Goal: Transaction & Acquisition: Purchase product/service

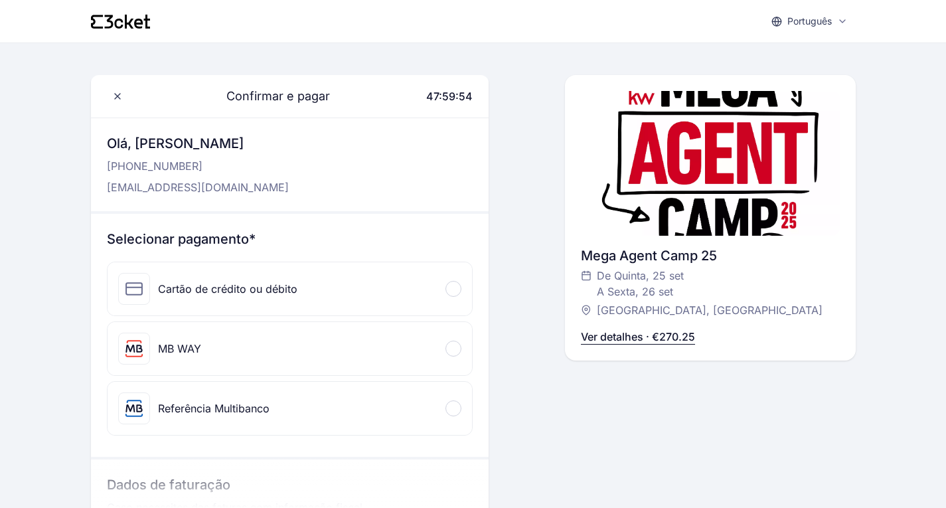
click at [453, 410] on div at bounding box center [453, 408] width 16 height 16
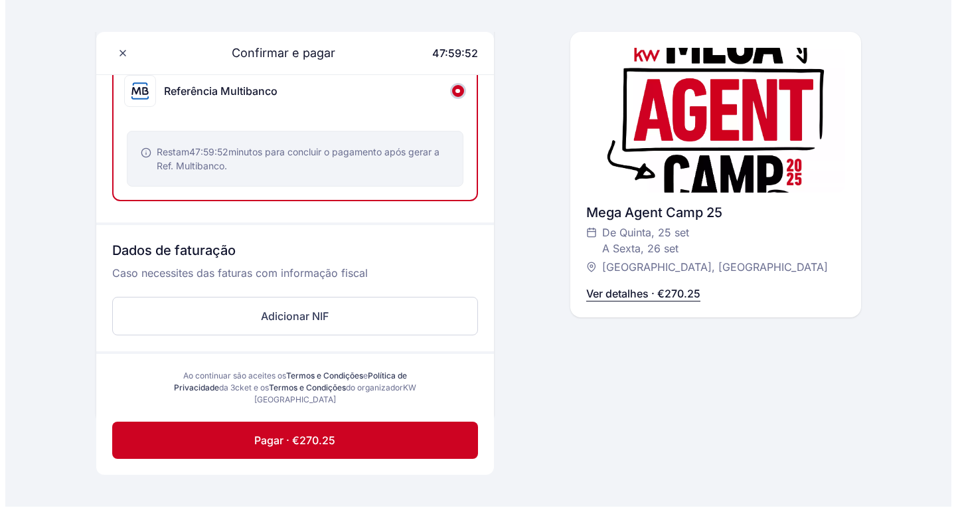
scroll to position [332, 0]
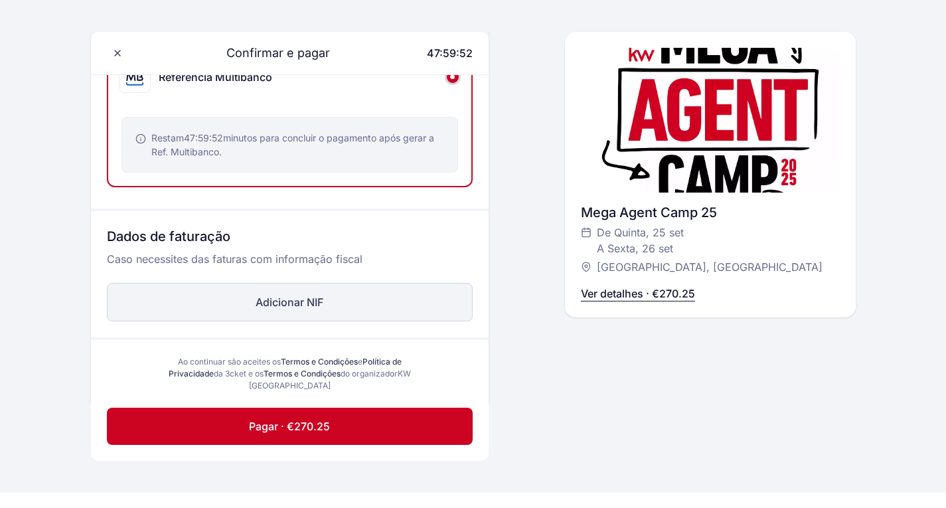
click at [332, 309] on button "Adicionar NIF" at bounding box center [290, 302] width 366 height 38
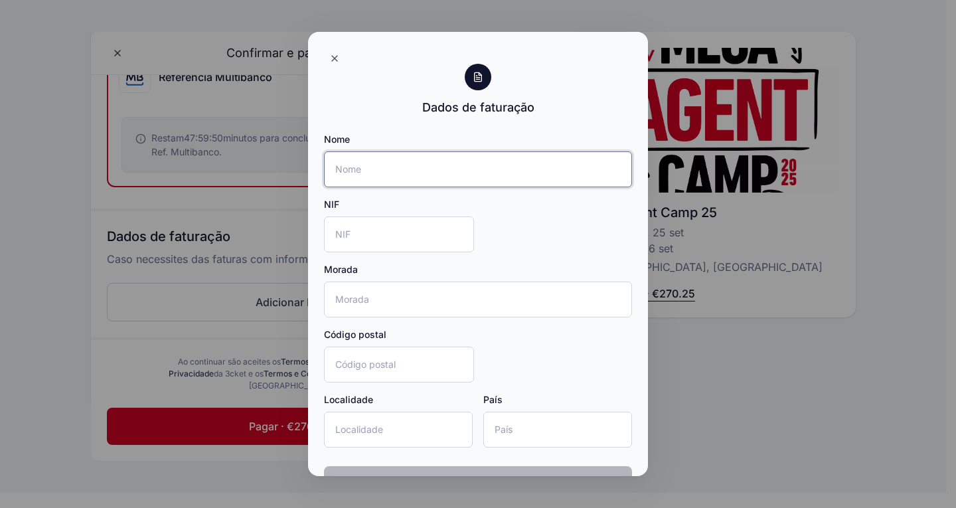
click at [423, 170] on input "Nome" at bounding box center [478, 169] width 308 height 36
type input "Albuquerque & Leitão Lda"
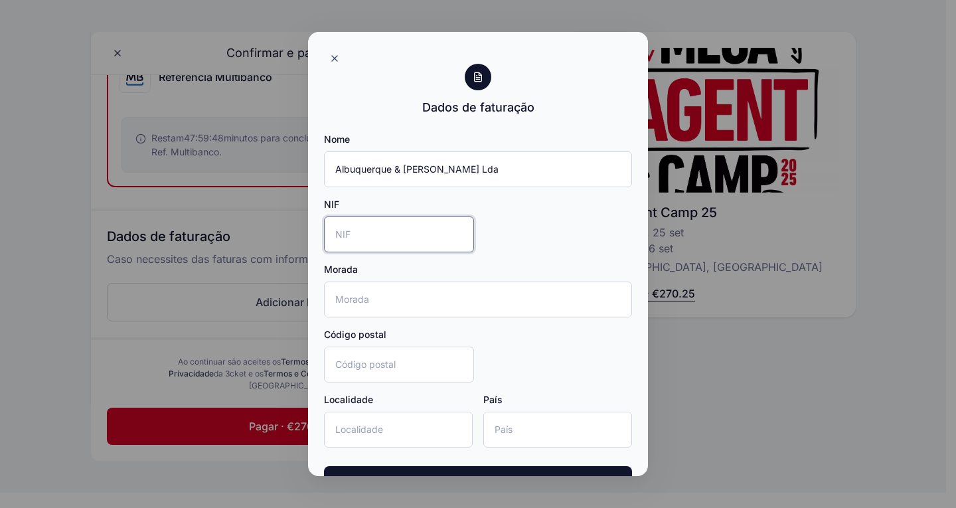
click at [396, 235] on input "NIF" at bounding box center [399, 234] width 150 height 36
type input "518866149"
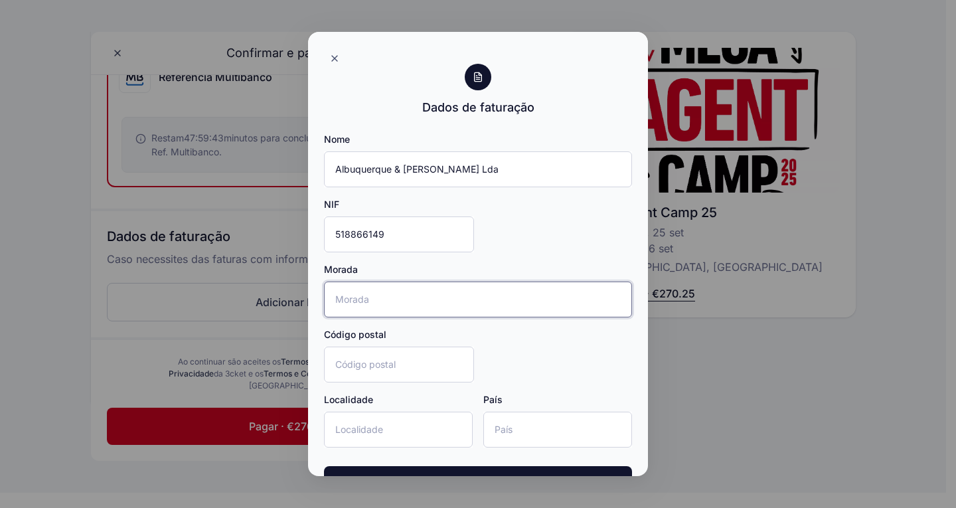
click at [376, 295] on input "Morada" at bounding box center [478, 299] width 308 height 36
type input "Rua Rodrigo da Fonseca 80"
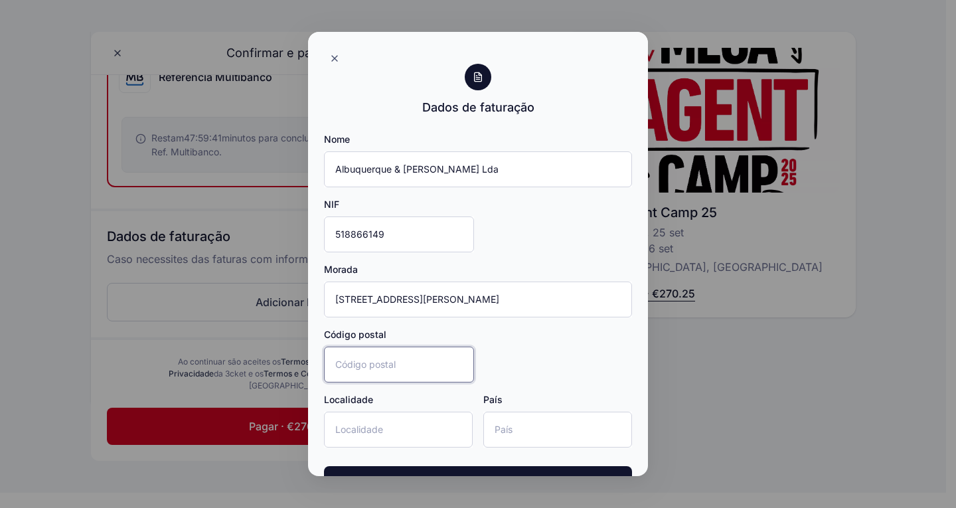
type input "1250-193"
type input "Lisboa"
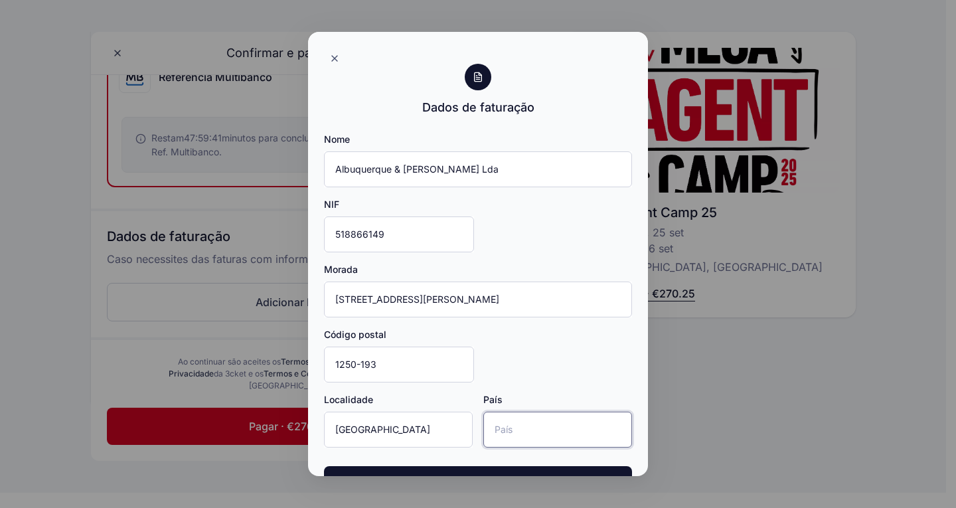
type input "Portugal"
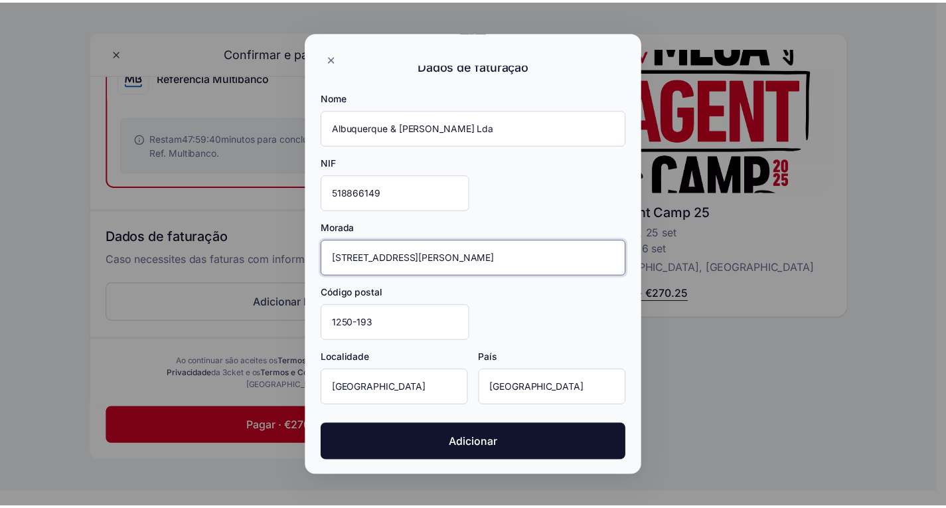
scroll to position [43, 0]
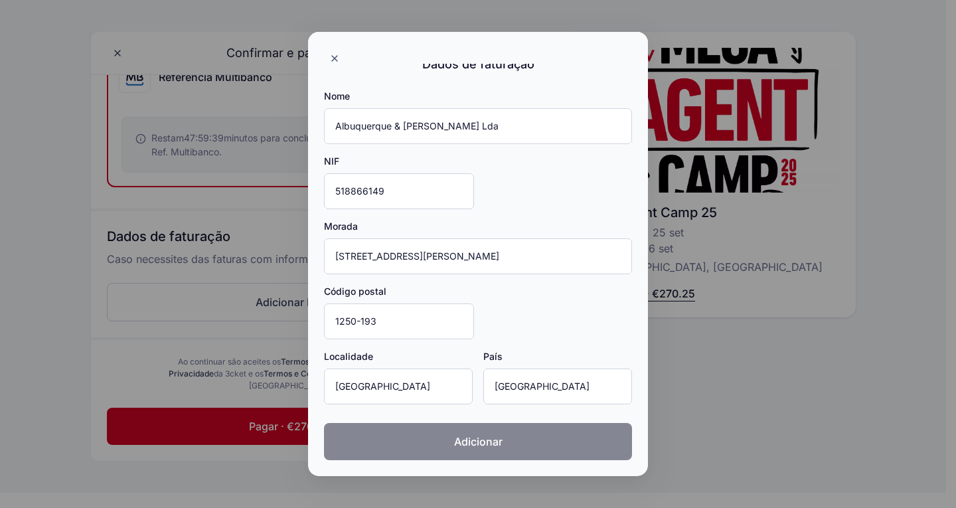
click at [496, 441] on span "Adicionar" at bounding box center [478, 441] width 48 height 16
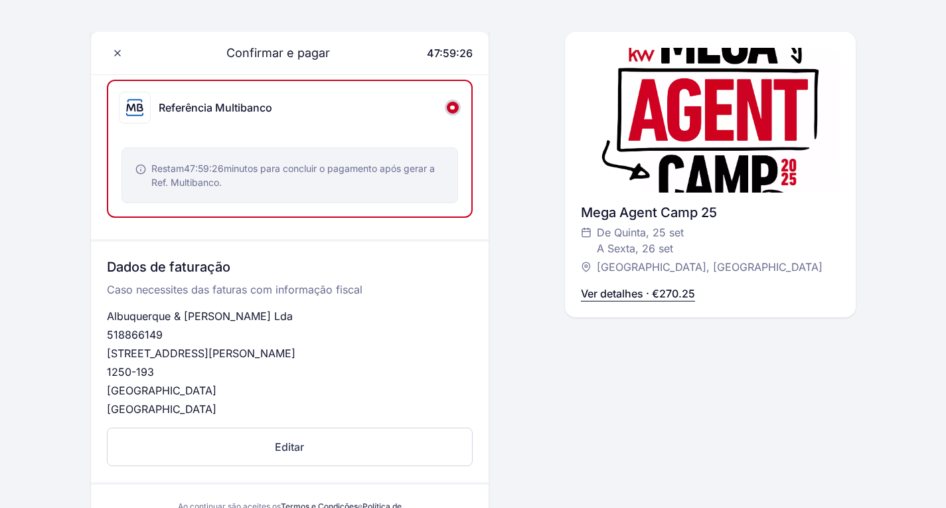
scroll to position [537, 0]
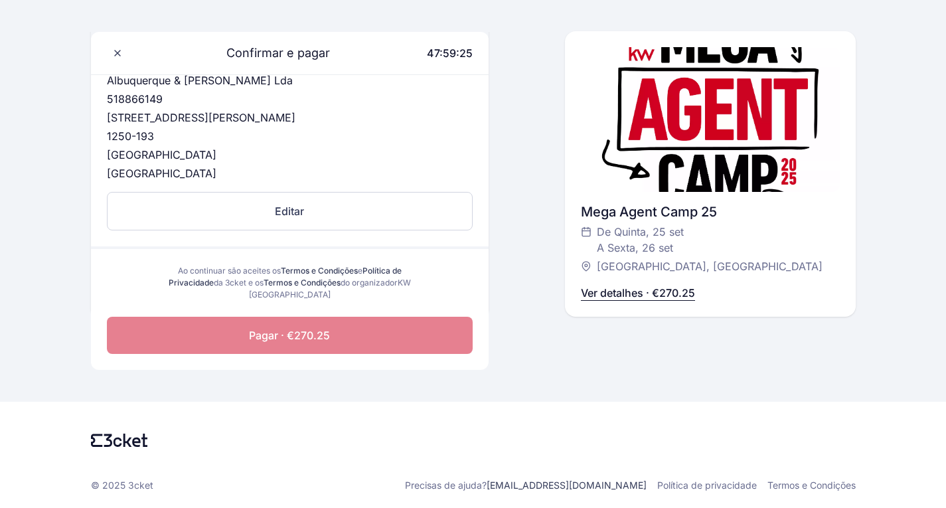
click at [299, 331] on span "Pagar · €270.25" at bounding box center [289, 335] width 81 height 16
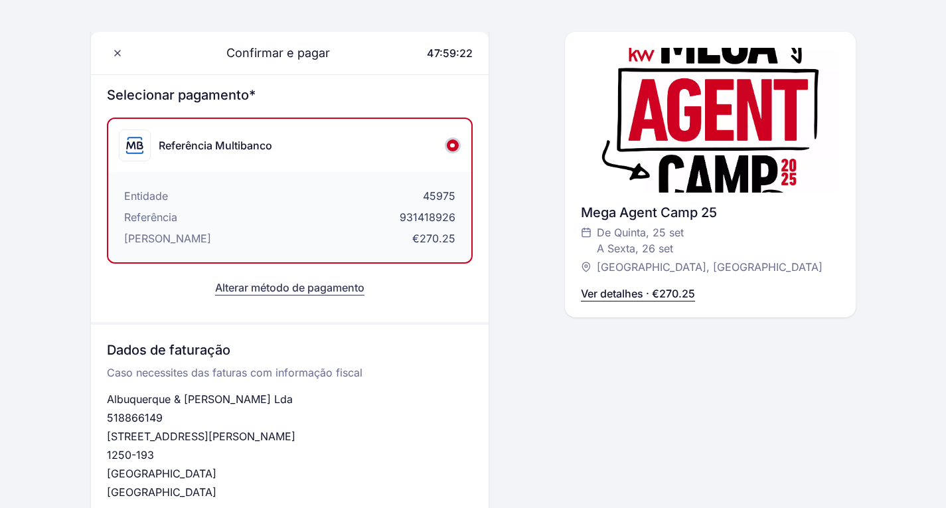
scroll to position [139, 0]
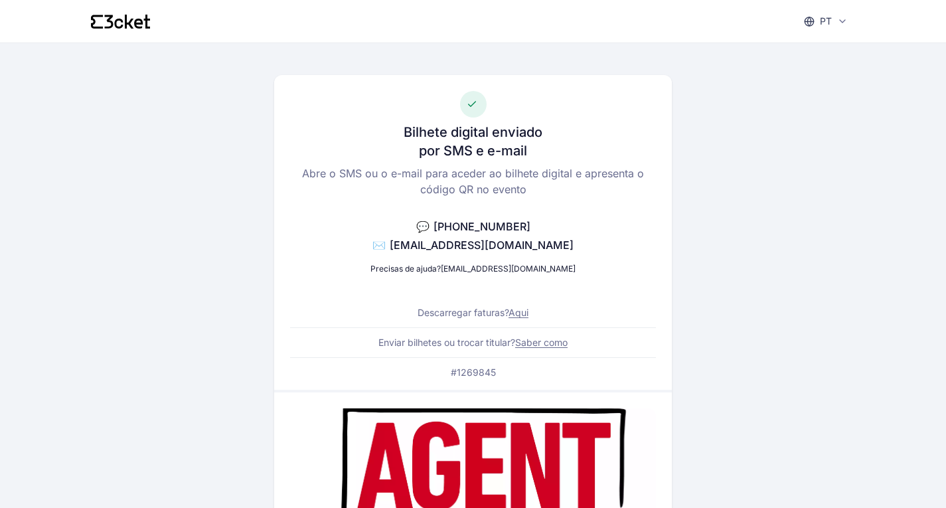
click at [528, 313] on link "Aqui" at bounding box center [518, 312] width 20 height 11
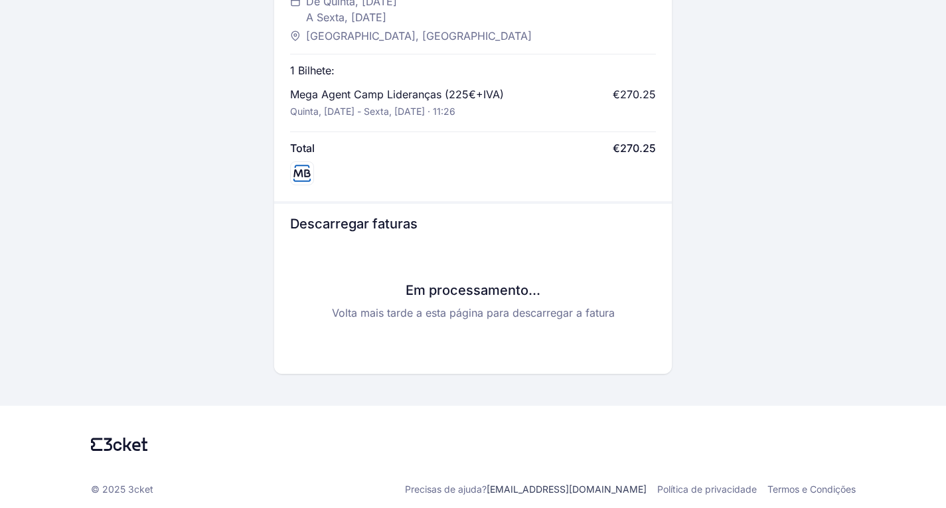
scroll to position [595, 0]
